Goal: Task Accomplishment & Management: Manage account settings

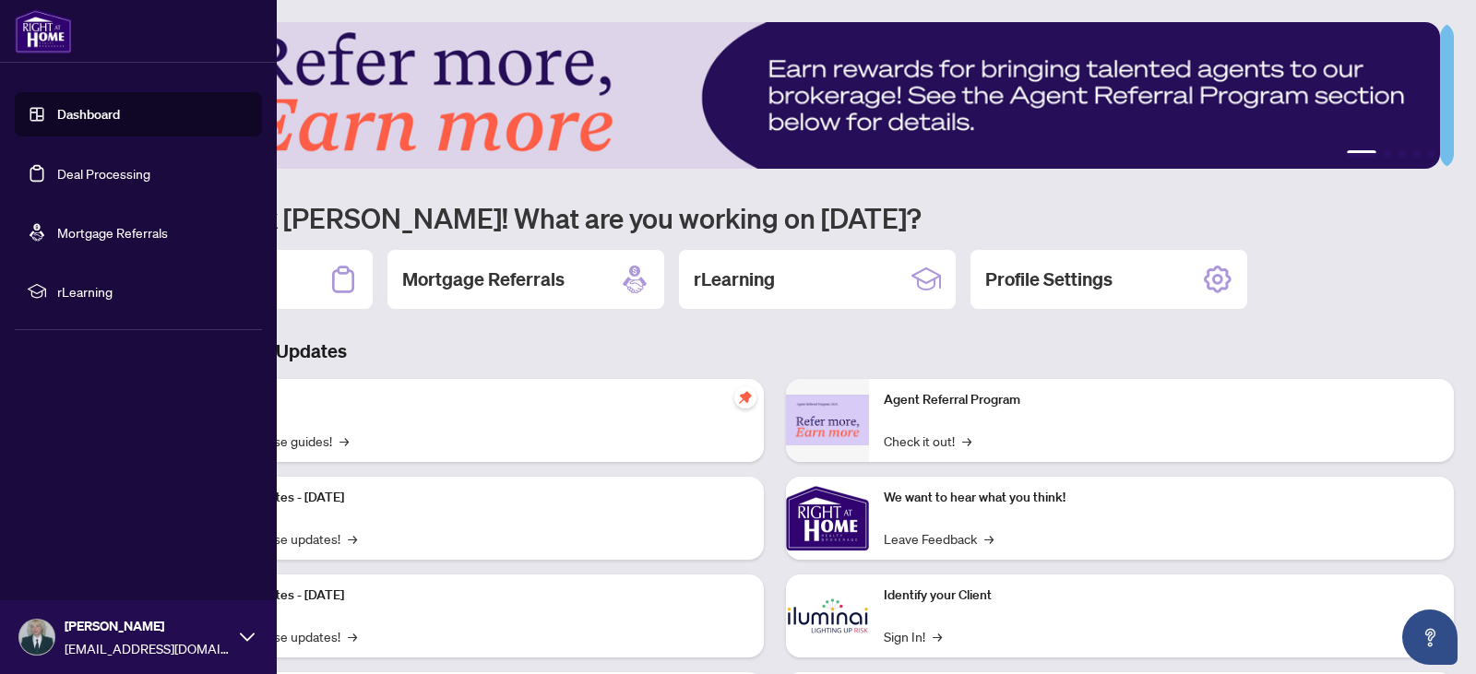
click at [79, 172] on link "Deal Processing" at bounding box center [103, 173] width 93 height 17
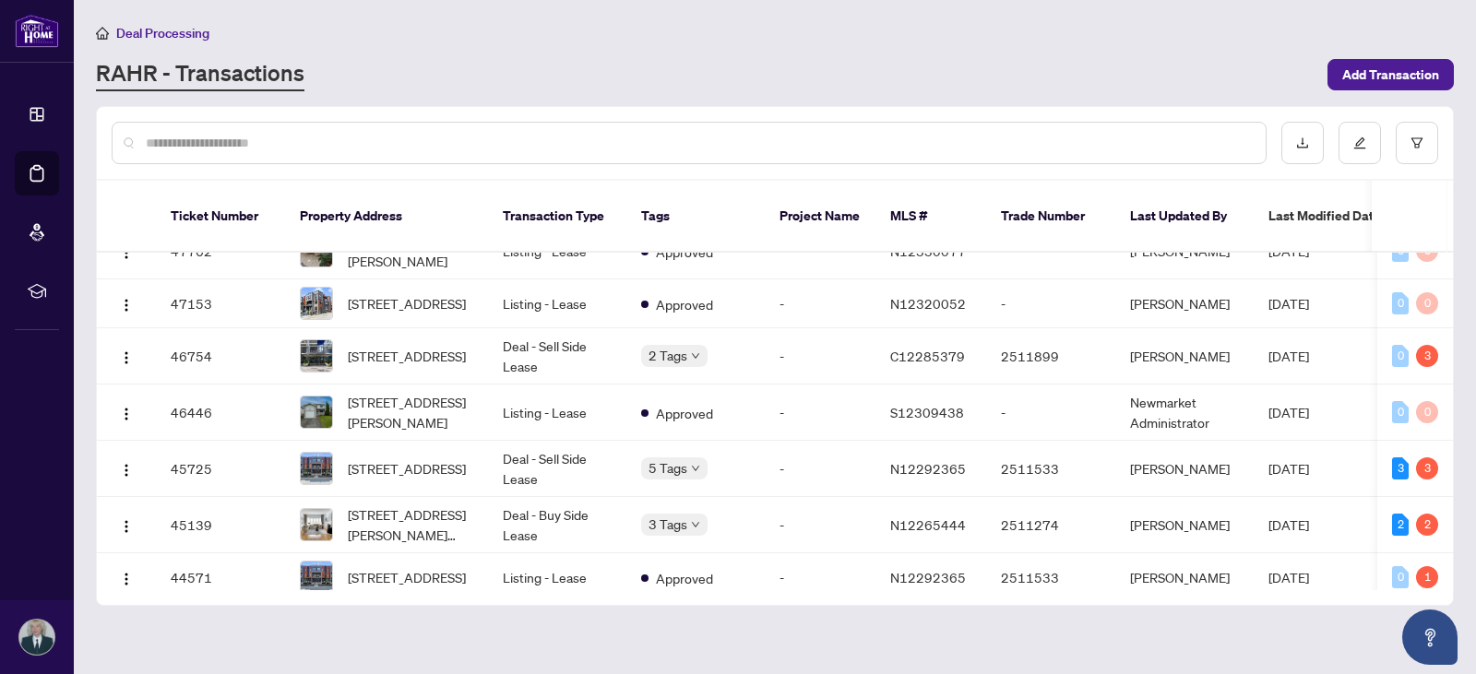
scroll to position [104, 0]
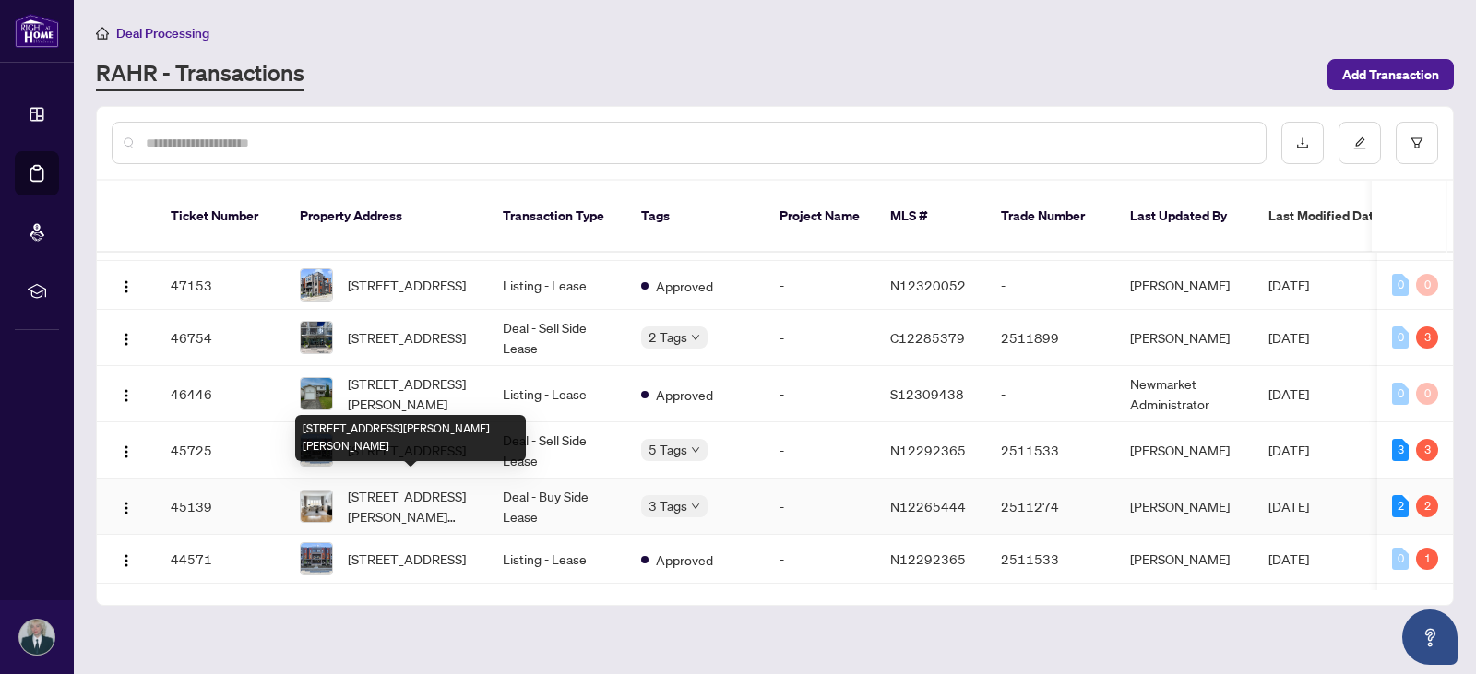
click at [436, 498] on span "[STREET_ADDRESS][PERSON_NAME][PERSON_NAME]" at bounding box center [410, 506] width 125 height 41
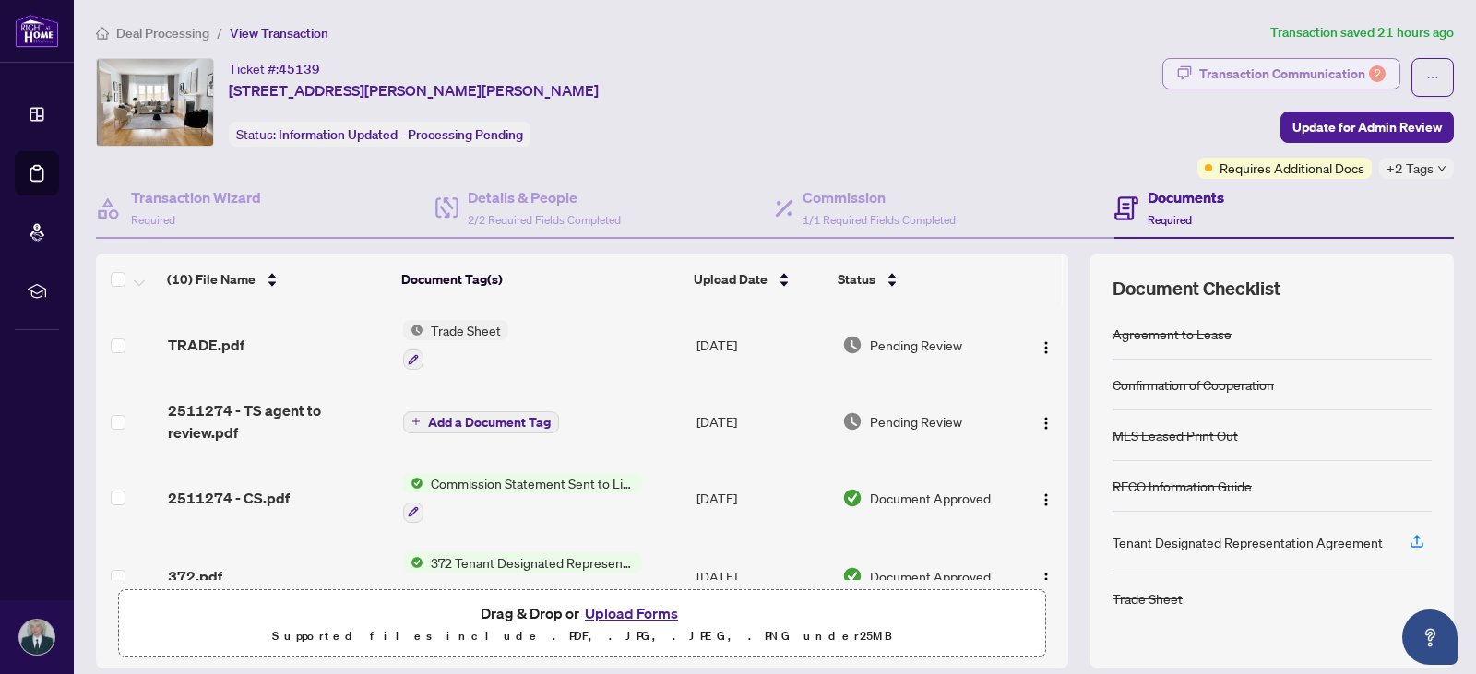
click at [1343, 74] on div "Transaction Communication 2" at bounding box center [1292, 74] width 186 height 30
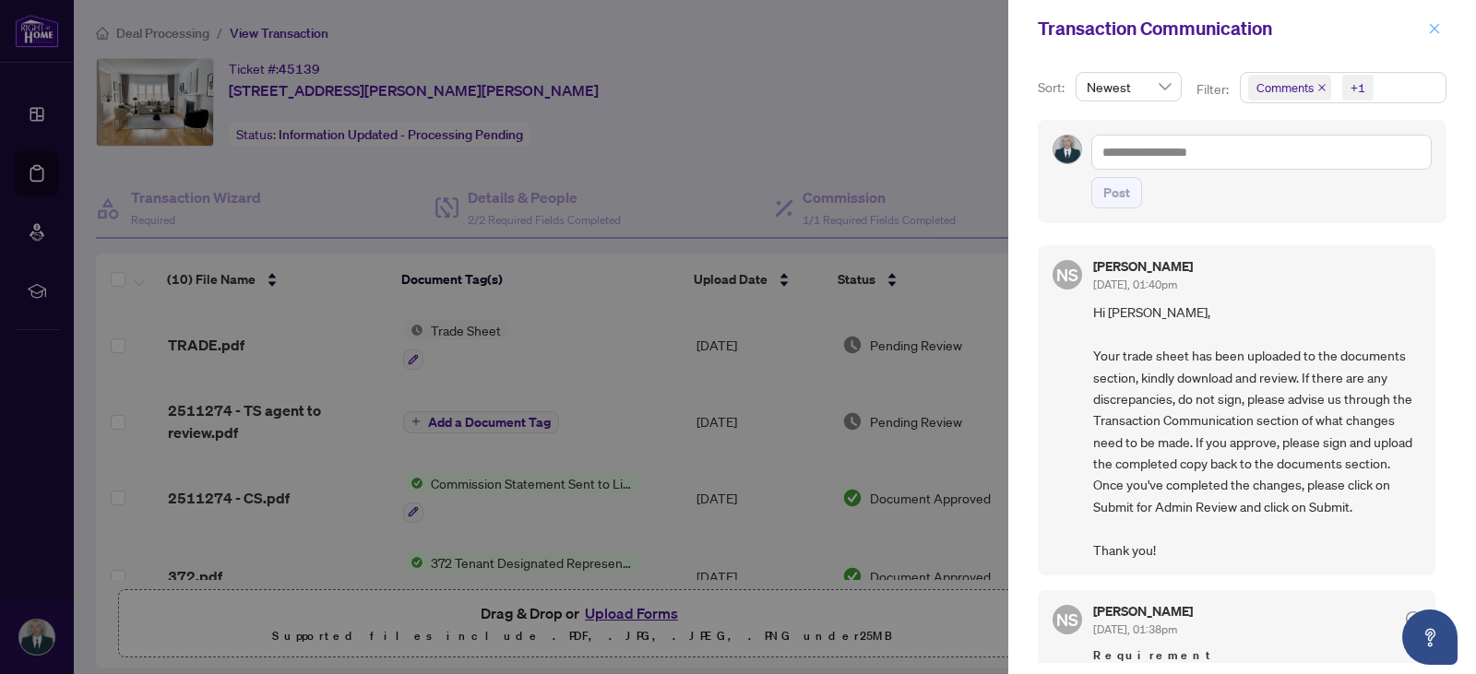
click at [1438, 28] on icon "close" at bounding box center [1434, 28] width 13 height 13
